Goal: Information Seeking & Learning: Learn about a topic

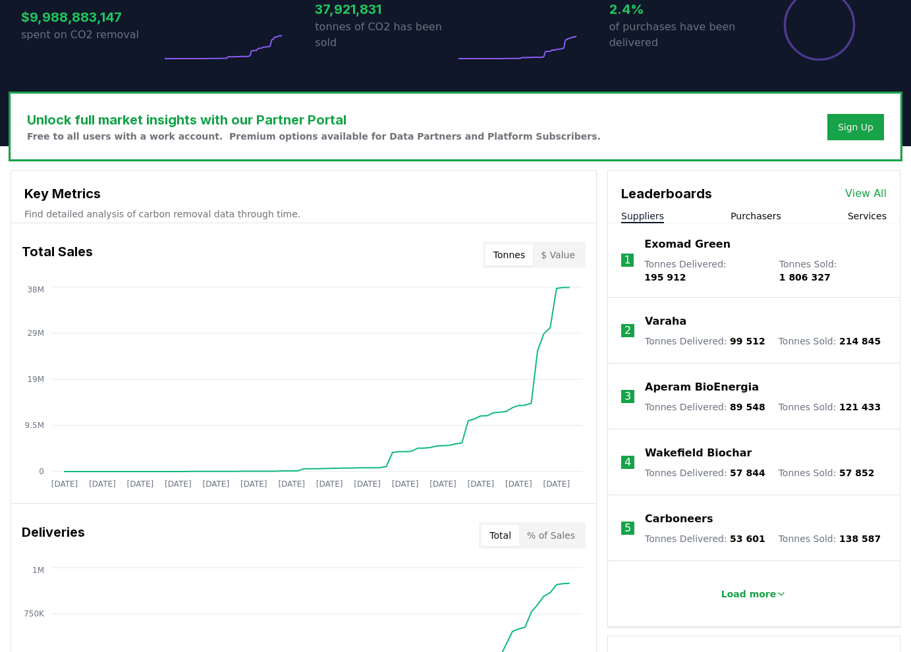
scroll to position [393, 0]
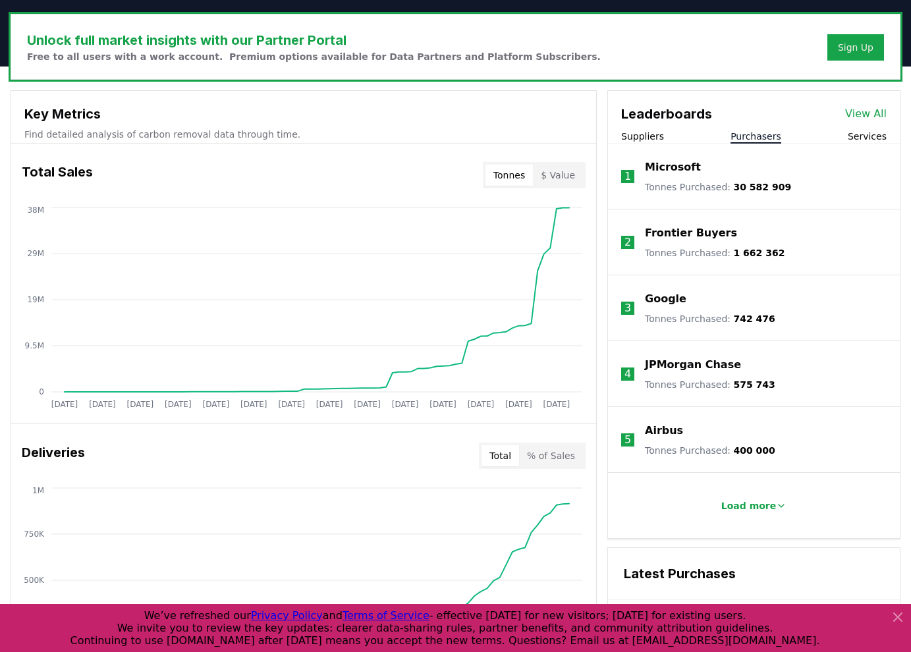
click at [764, 136] on button "Purchasers" at bounding box center [755, 136] width 51 height 13
click at [878, 133] on button "Services" at bounding box center [866, 136] width 39 height 13
click at [741, 504] on p "Load more" at bounding box center [748, 505] width 55 height 13
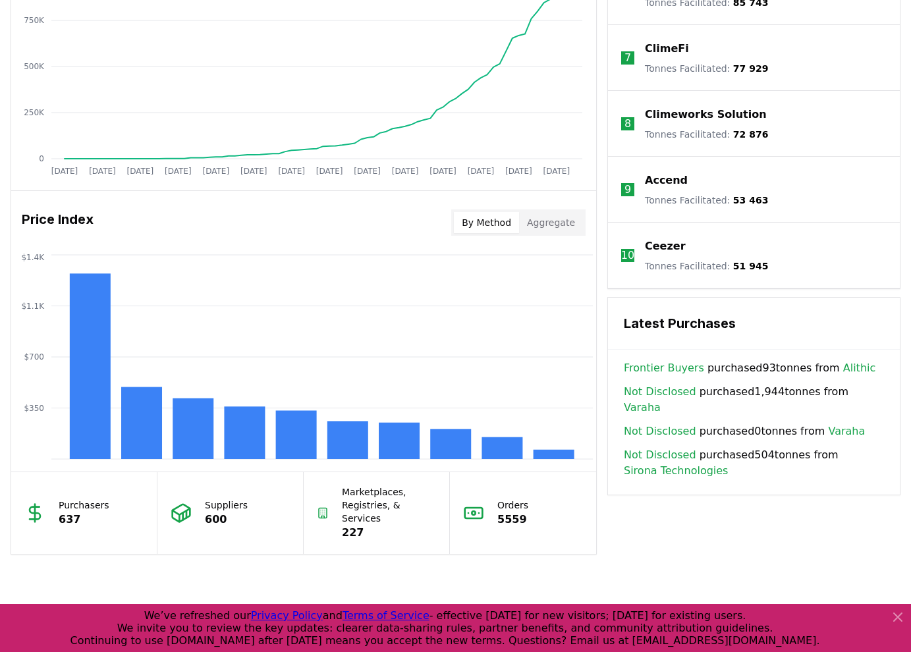
scroll to position [909, 0]
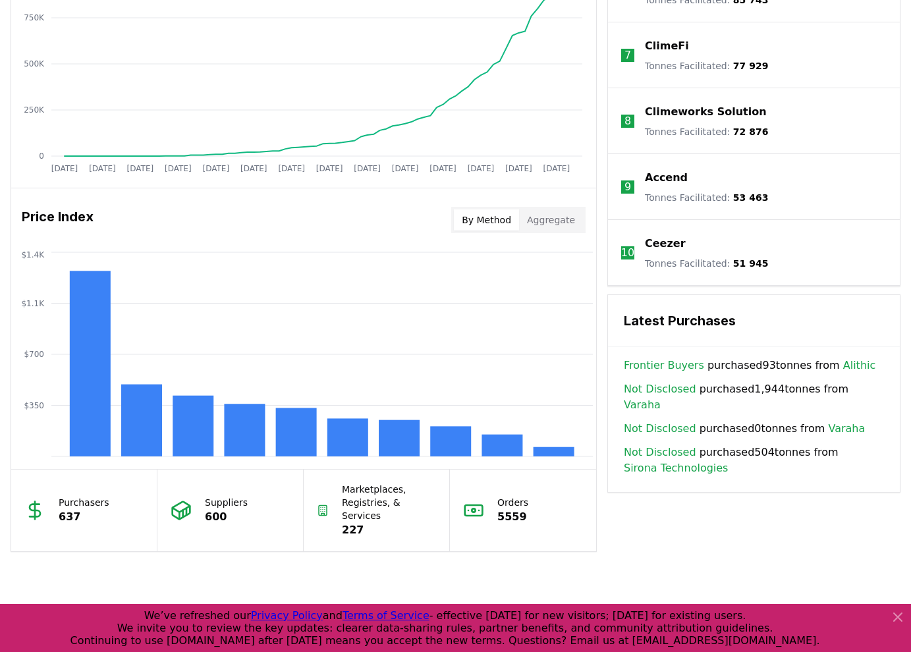
click at [558, 221] on button "Aggregate" at bounding box center [551, 219] width 64 height 21
click at [483, 219] on button "By Method" at bounding box center [486, 219] width 65 height 21
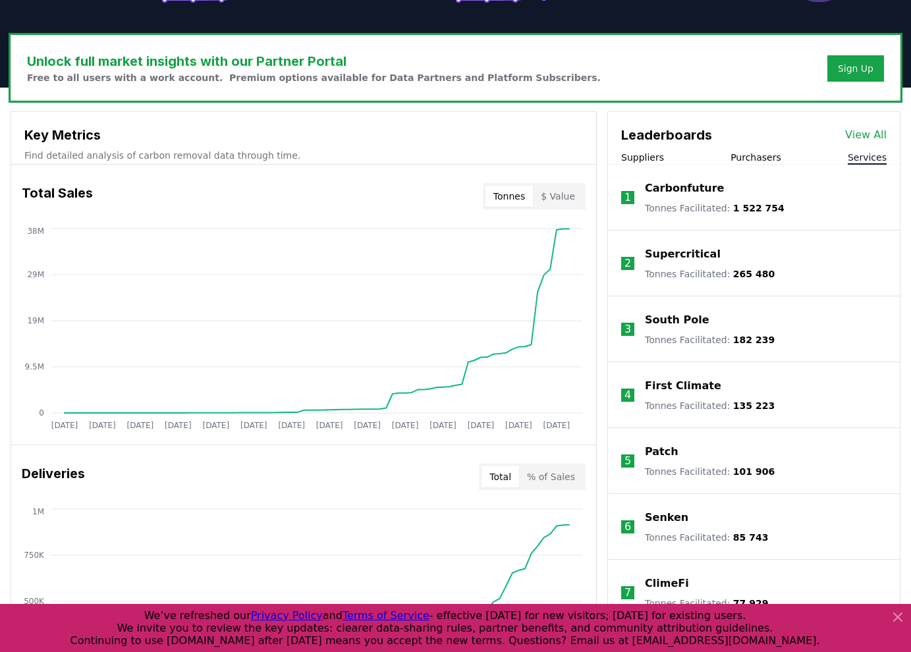
scroll to position [367, 0]
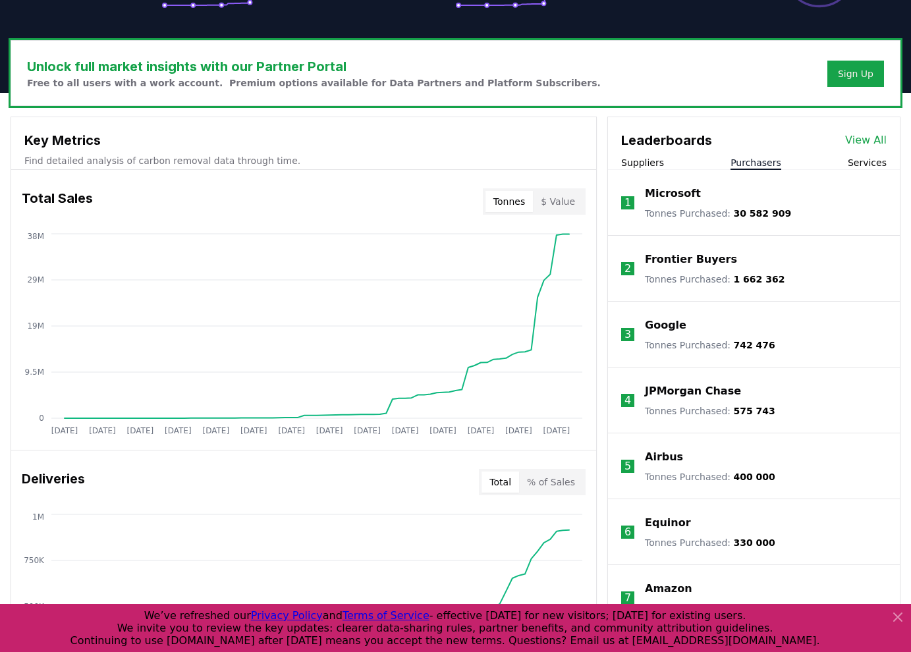
click at [752, 160] on button "Purchasers" at bounding box center [755, 162] width 51 height 13
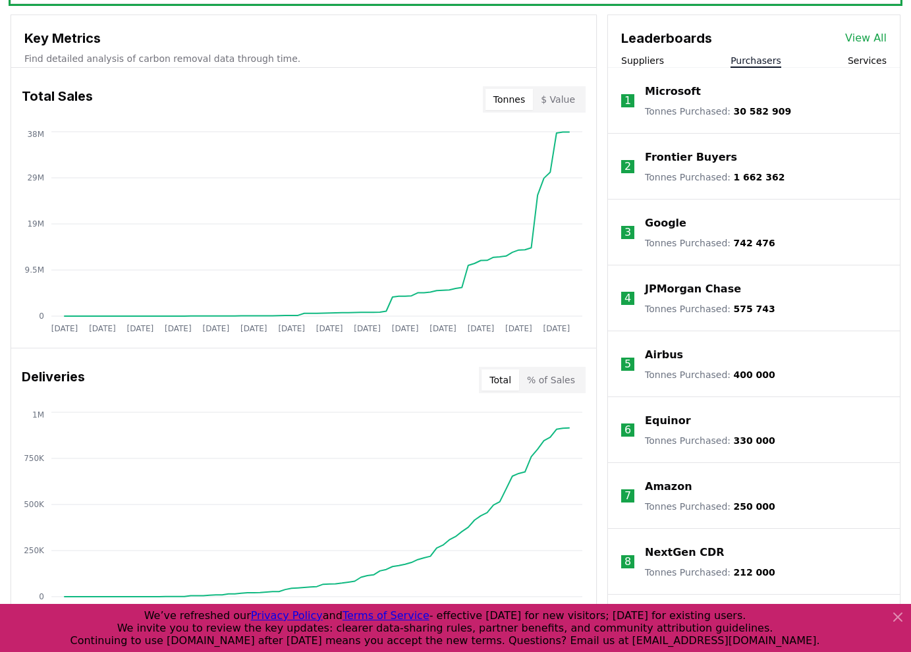
scroll to position [466, 0]
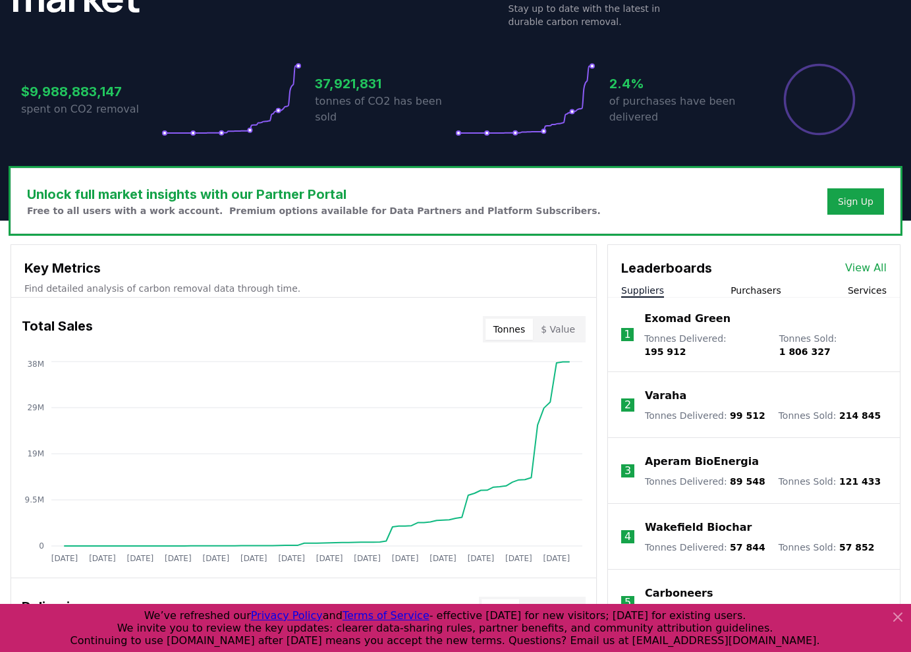
scroll to position [257, 0]
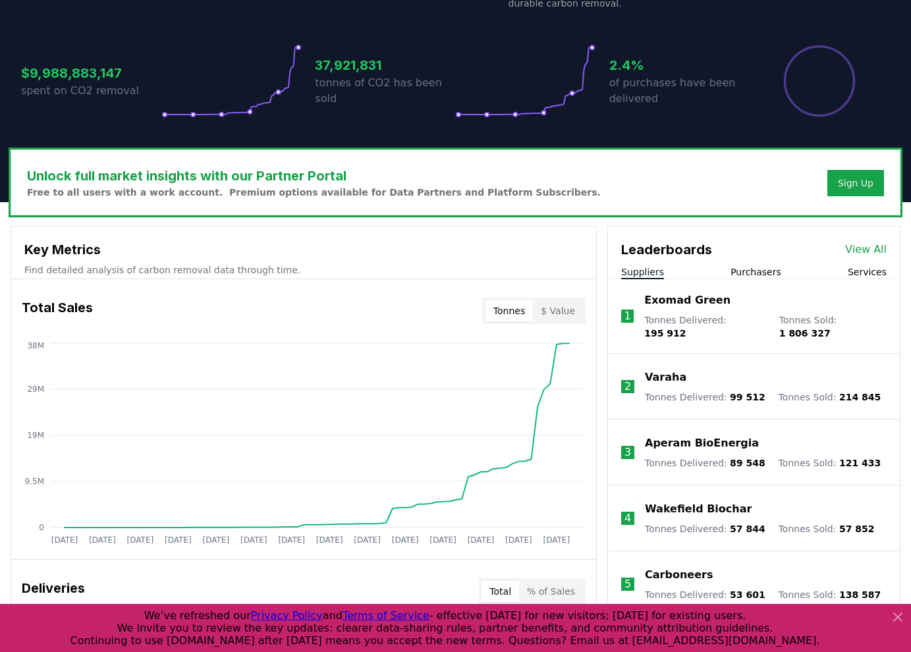
click at [870, 269] on button "Services" at bounding box center [866, 271] width 39 height 13
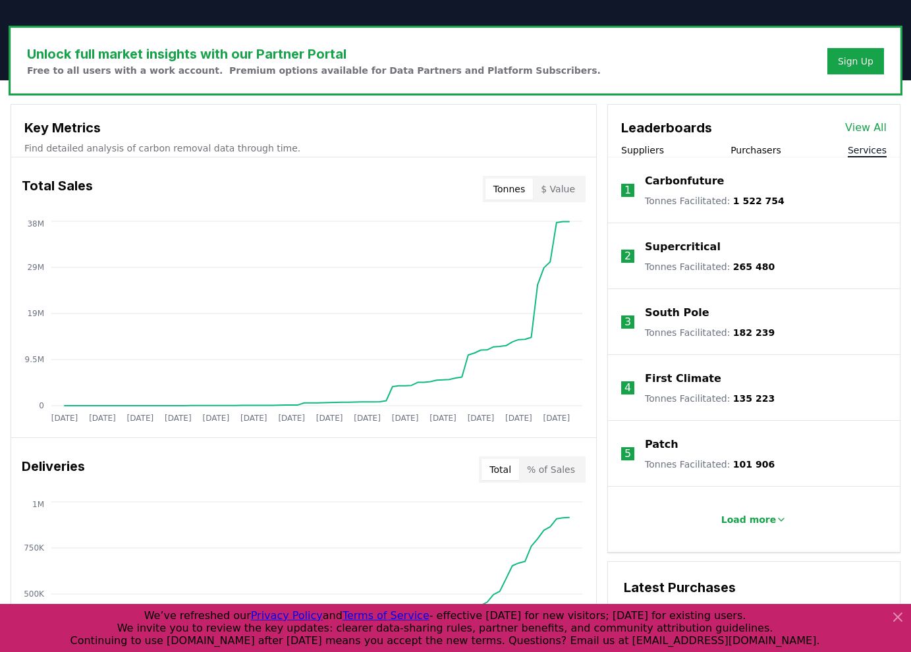
scroll to position [375, 0]
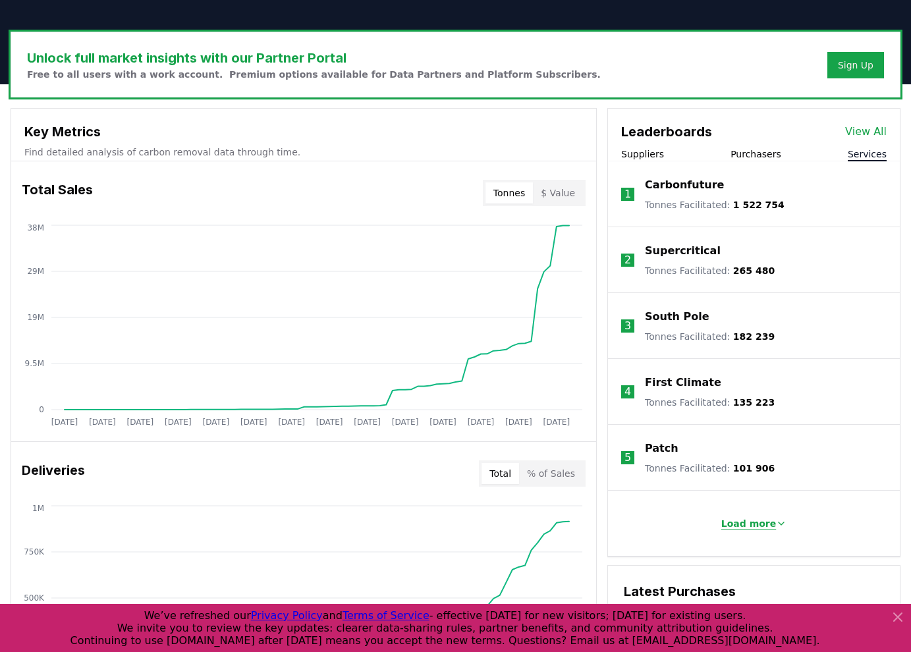
click at [751, 525] on p "Load more" at bounding box center [748, 523] width 55 height 13
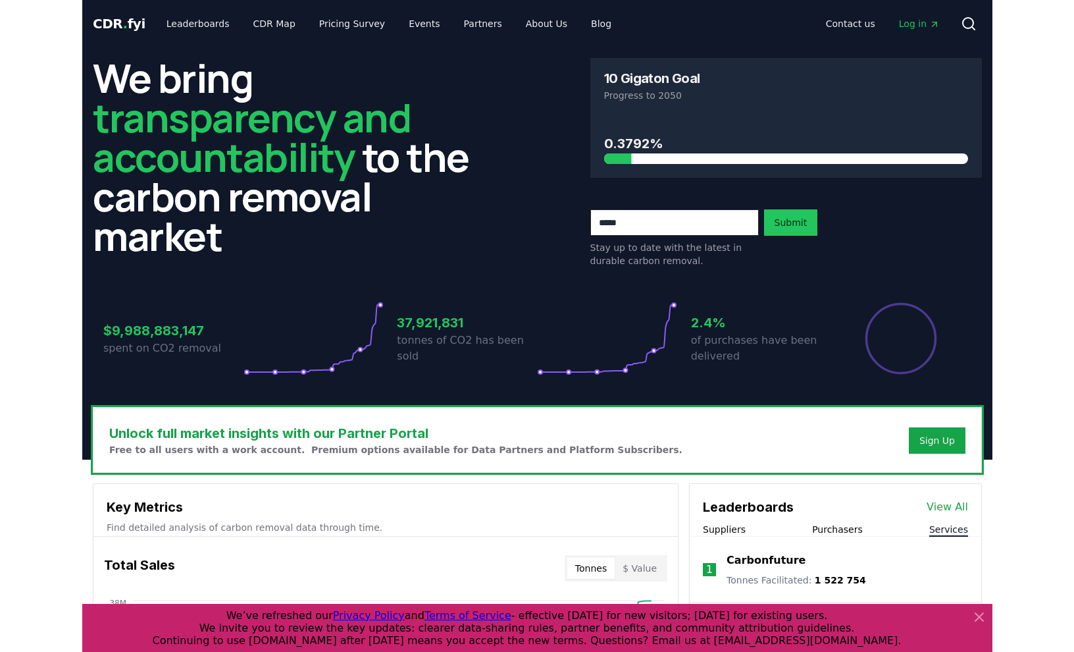
scroll to position [0, 0]
